Goal: Information Seeking & Learning: Learn about a topic

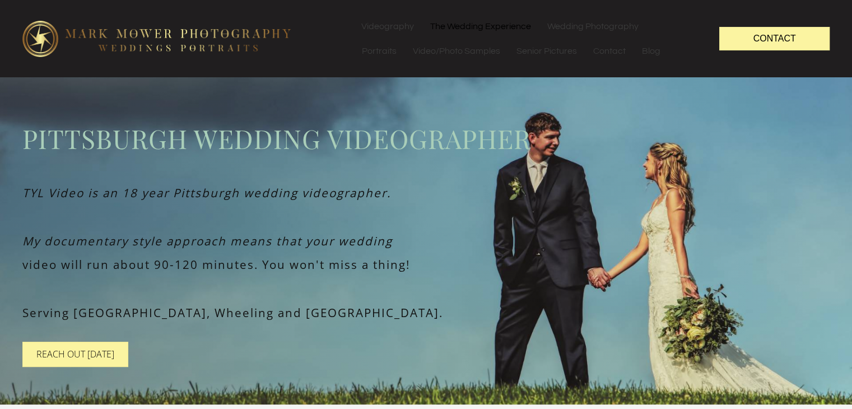
click at [490, 30] on link "The Wedding Experience" at bounding box center [480, 26] width 116 height 25
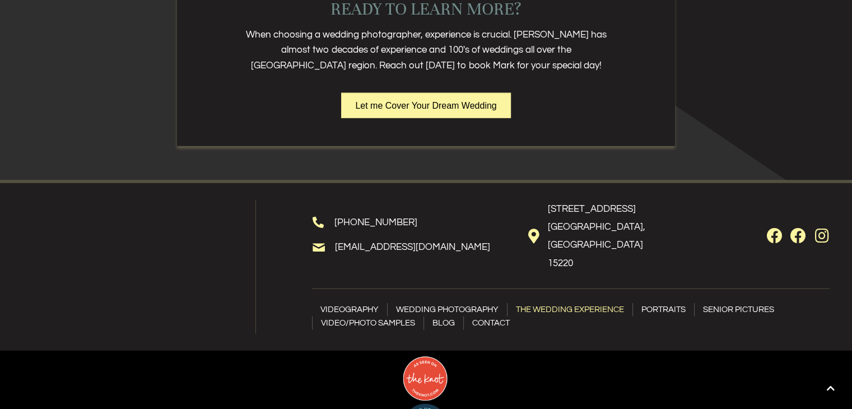
scroll to position [2724, 0]
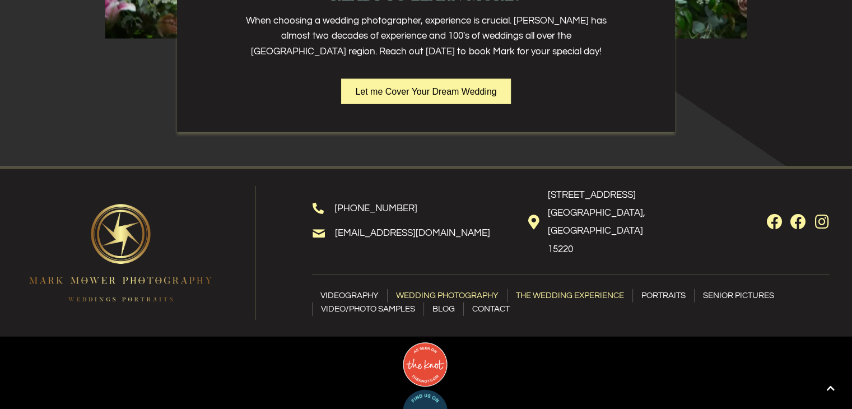
click at [421, 289] on link "Wedding Photography" at bounding box center [446, 295] width 119 height 13
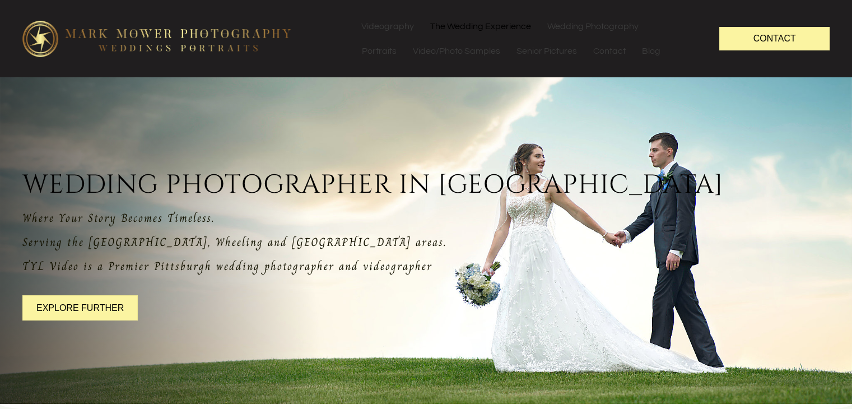
click at [494, 28] on link "The Wedding Experience" at bounding box center [480, 26] width 116 height 25
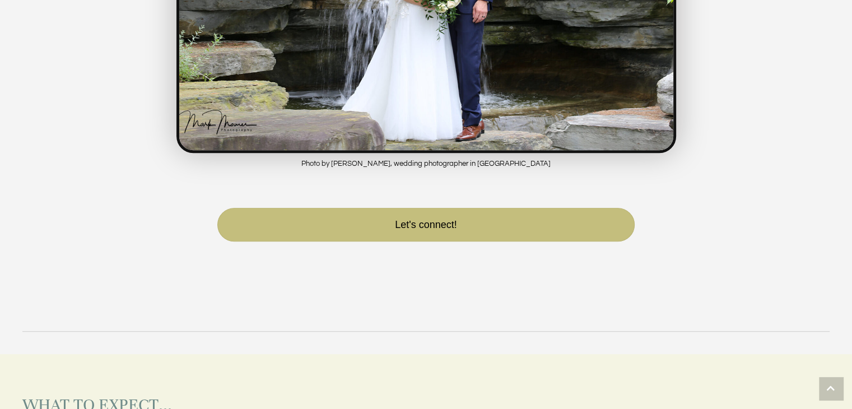
scroll to position [820, 0]
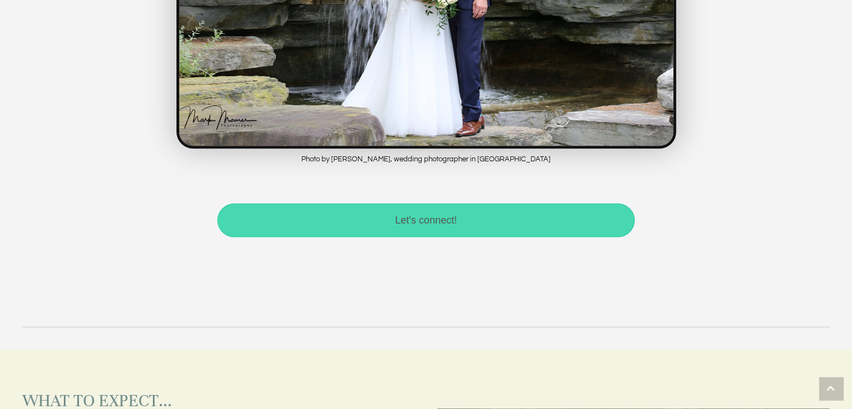
click at [425, 222] on span "Let's connect!" at bounding box center [426, 219] width 62 height 11
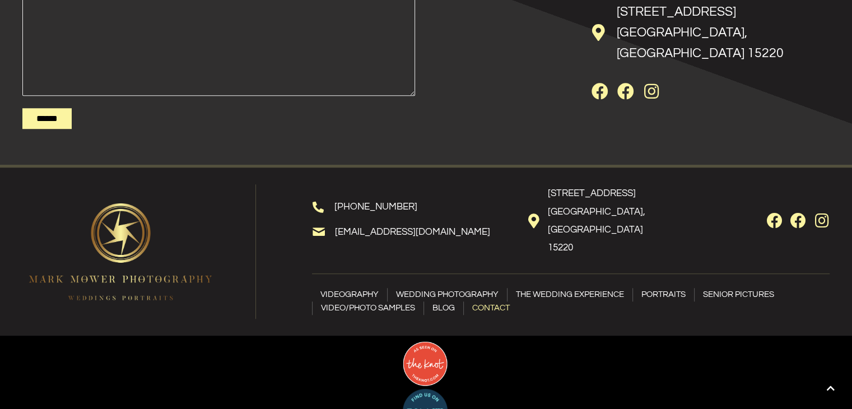
scroll to position [919, 0]
click at [455, 287] on link "Wedding Photography" at bounding box center [446, 293] width 119 height 13
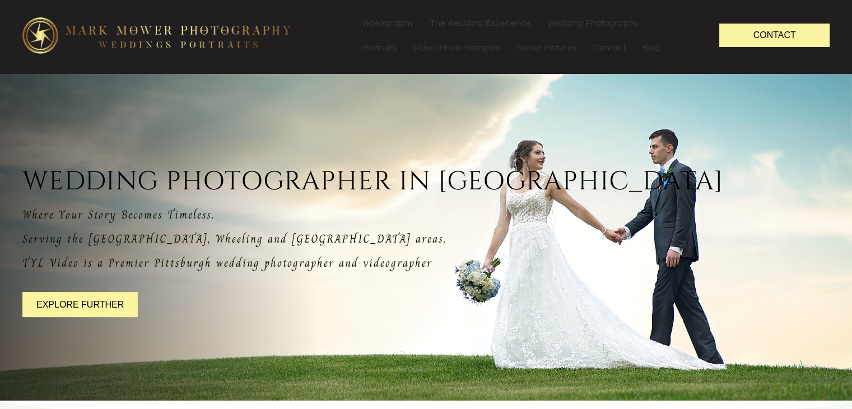
scroll to position [4, 0]
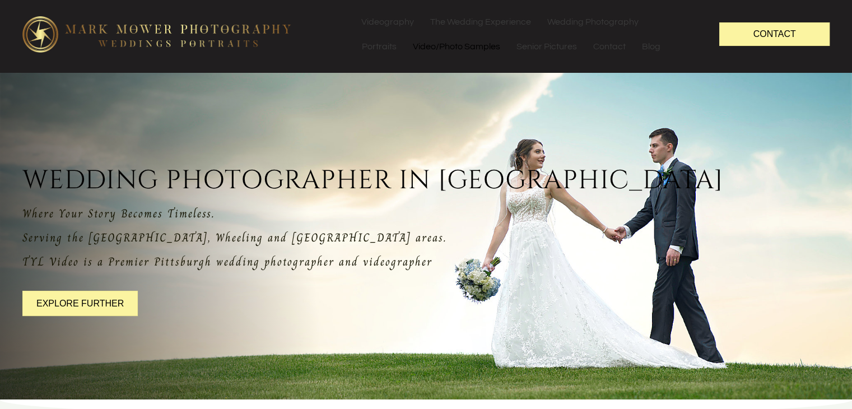
click at [409, 53] on link "Video/Photo Samples" at bounding box center [456, 46] width 103 height 25
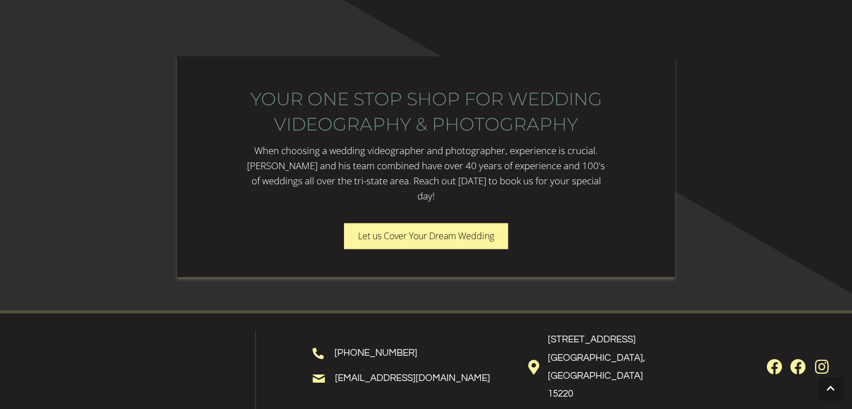
scroll to position [1904, 0]
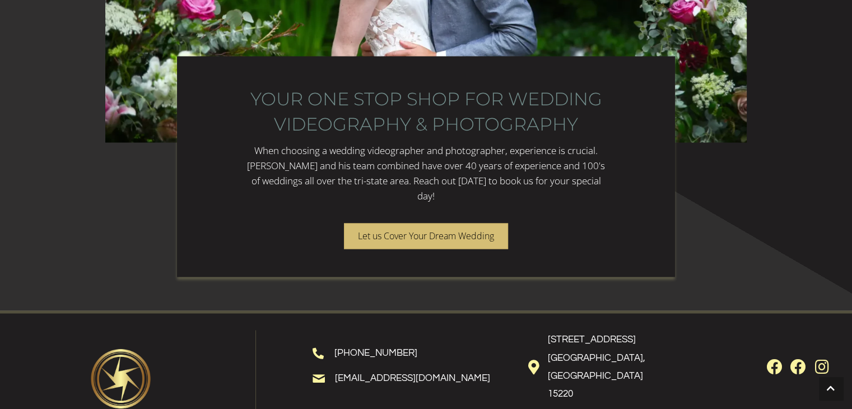
click at [396, 229] on span "Let us Cover Your Dream Wedding" at bounding box center [426, 235] width 136 height 12
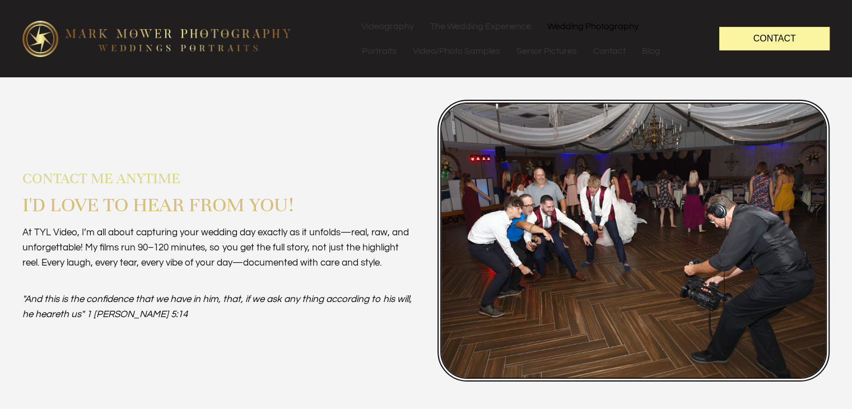
click at [590, 29] on link "Wedding Photography" at bounding box center [592, 26] width 107 height 25
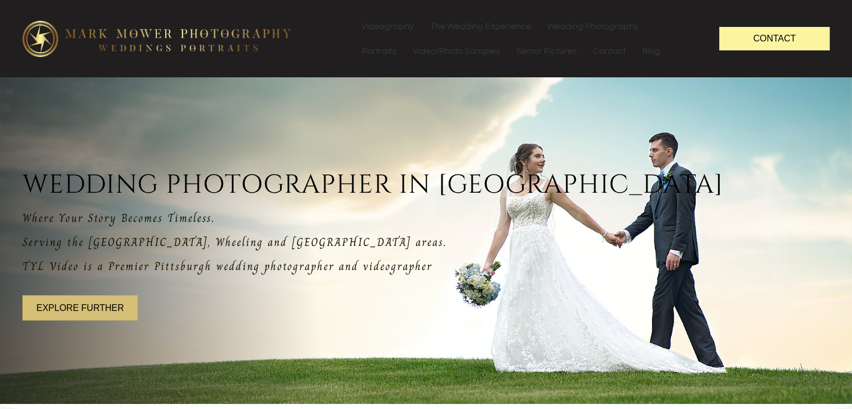
click at [96, 316] on link "Explore further" at bounding box center [79, 307] width 115 height 25
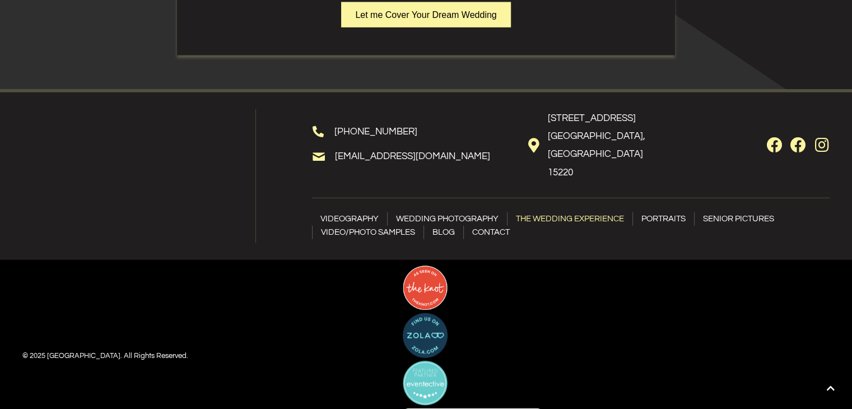
scroll to position [2804, 0]
